Goal: Navigation & Orientation: Find specific page/section

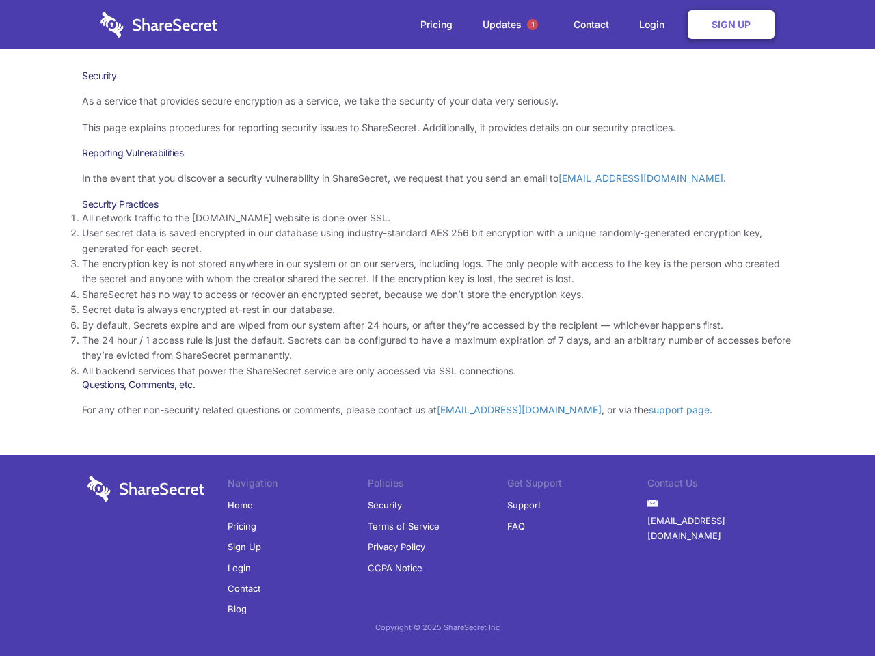
click at [438, 328] on li "By default, Secrets expire and are wiped from our system after 24 hours, or aft…" at bounding box center [437, 325] width 711 height 15
click at [533, 25] on span "1" at bounding box center [532, 24] width 11 height 11
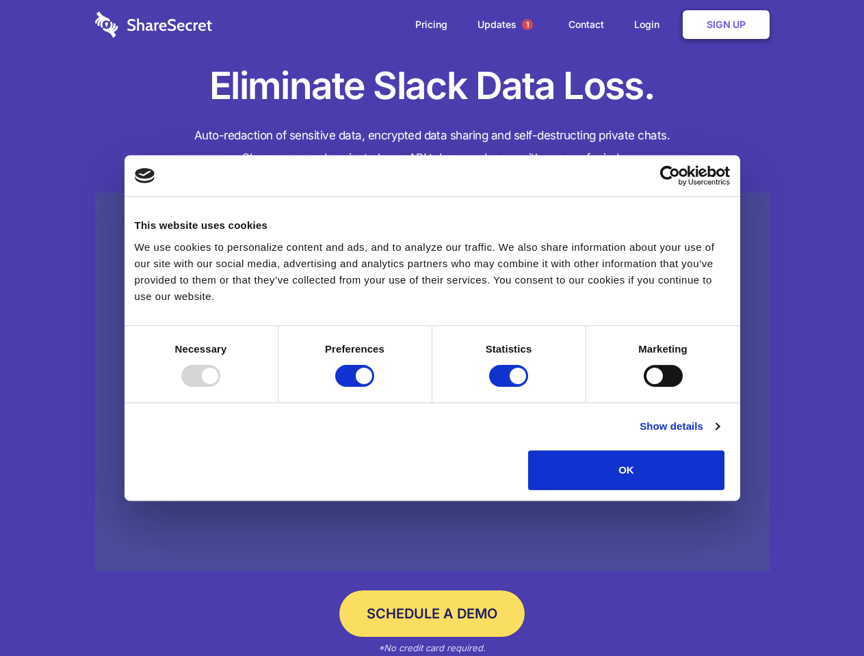
click at [220, 387] on div at bounding box center [200, 376] width 39 height 22
click at [374, 387] on input "Preferences" at bounding box center [354, 376] width 39 height 22
checkbox input "false"
click at [510, 387] on input "Statistics" at bounding box center [508, 376] width 39 height 22
checkbox input "false"
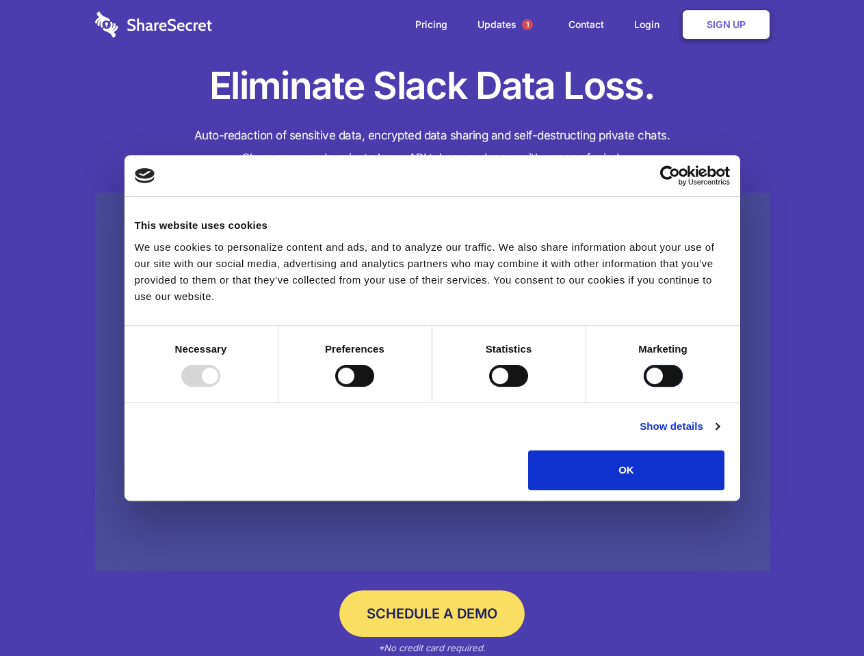
click at [643, 387] on input "Marketing" at bounding box center [662, 376] width 39 height 22
checkbox input "true"
click at [719, 435] on link "Show details" at bounding box center [678, 426] width 79 height 16
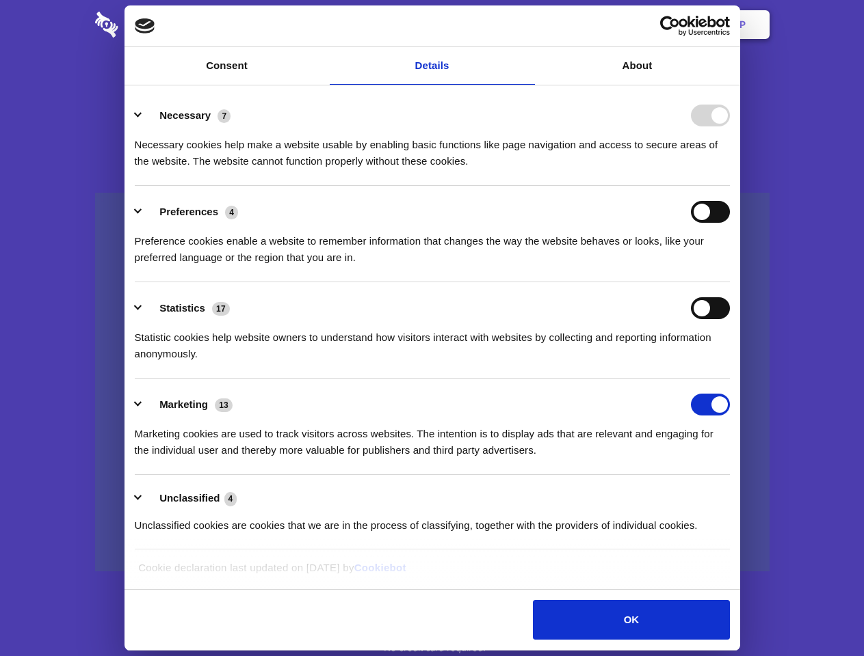
click at [730, 186] on li "Necessary 7 Necessary cookies help make a website usable by enabling basic func…" at bounding box center [432, 138] width 595 height 96
click at [526, 25] on span "1" at bounding box center [527, 24] width 11 height 11
